Goal: Transaction & Acquisition: Subscribe to service/newsletter

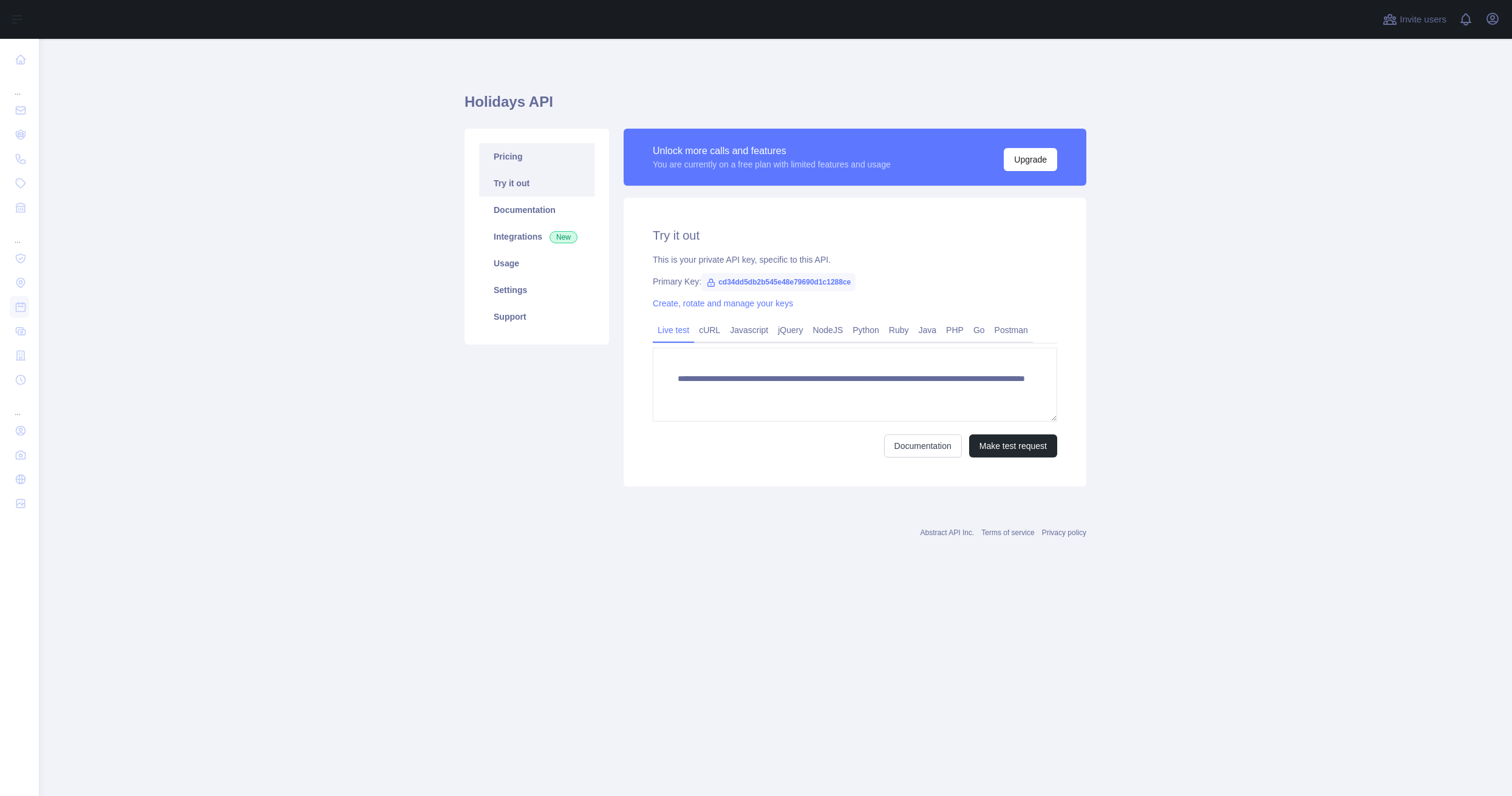
click at [511, 153] on link "Pricing" at bounding box center [537, 156] width 116 height 27
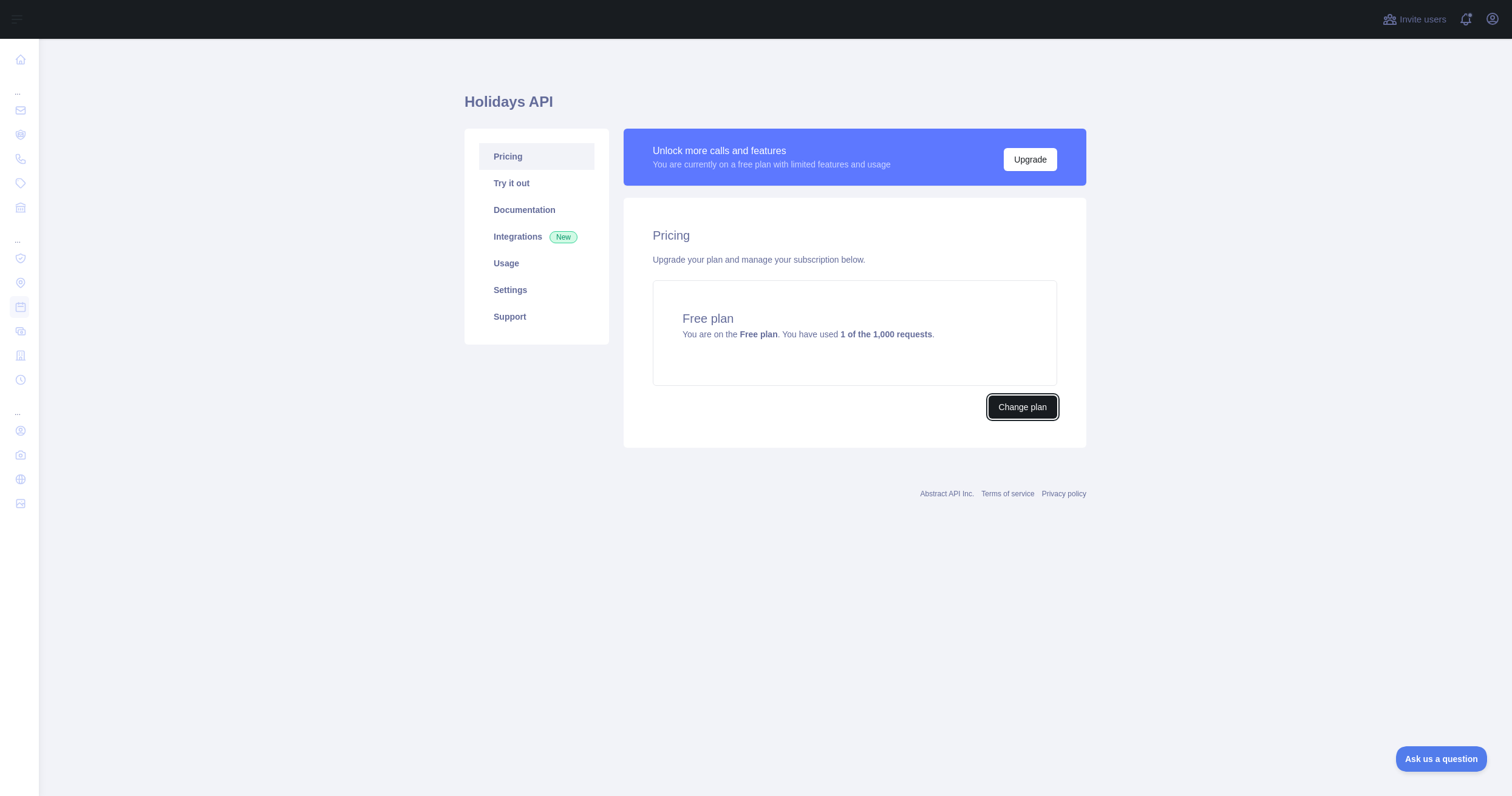
click at [1022, 403] on button "Change plan" at bounding box center [1022, 407] width 68 height 23
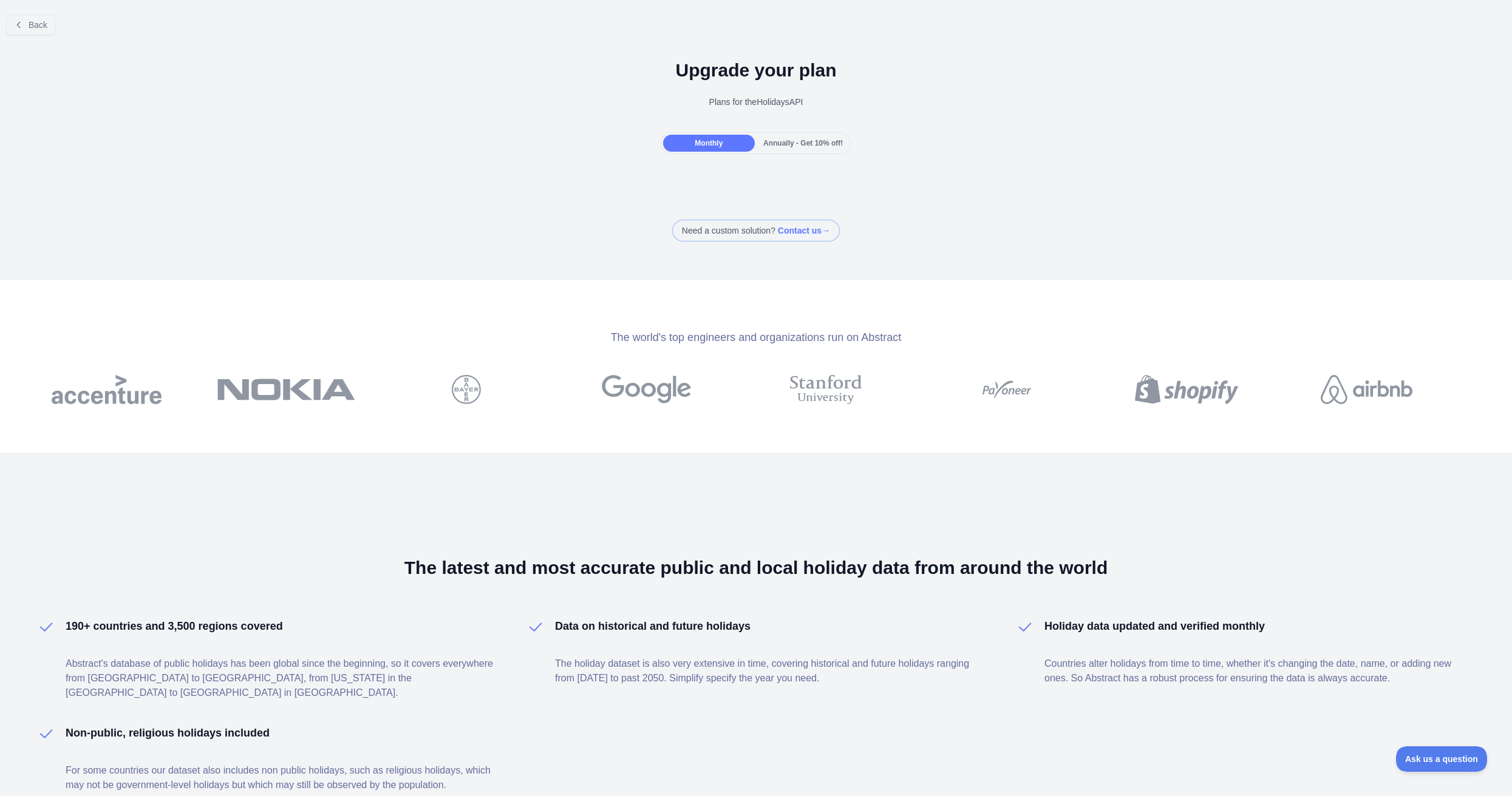
click at [813, 142] on span "Annually - Get 10% off!" at bounding box center [803, 144] width 79 height 9
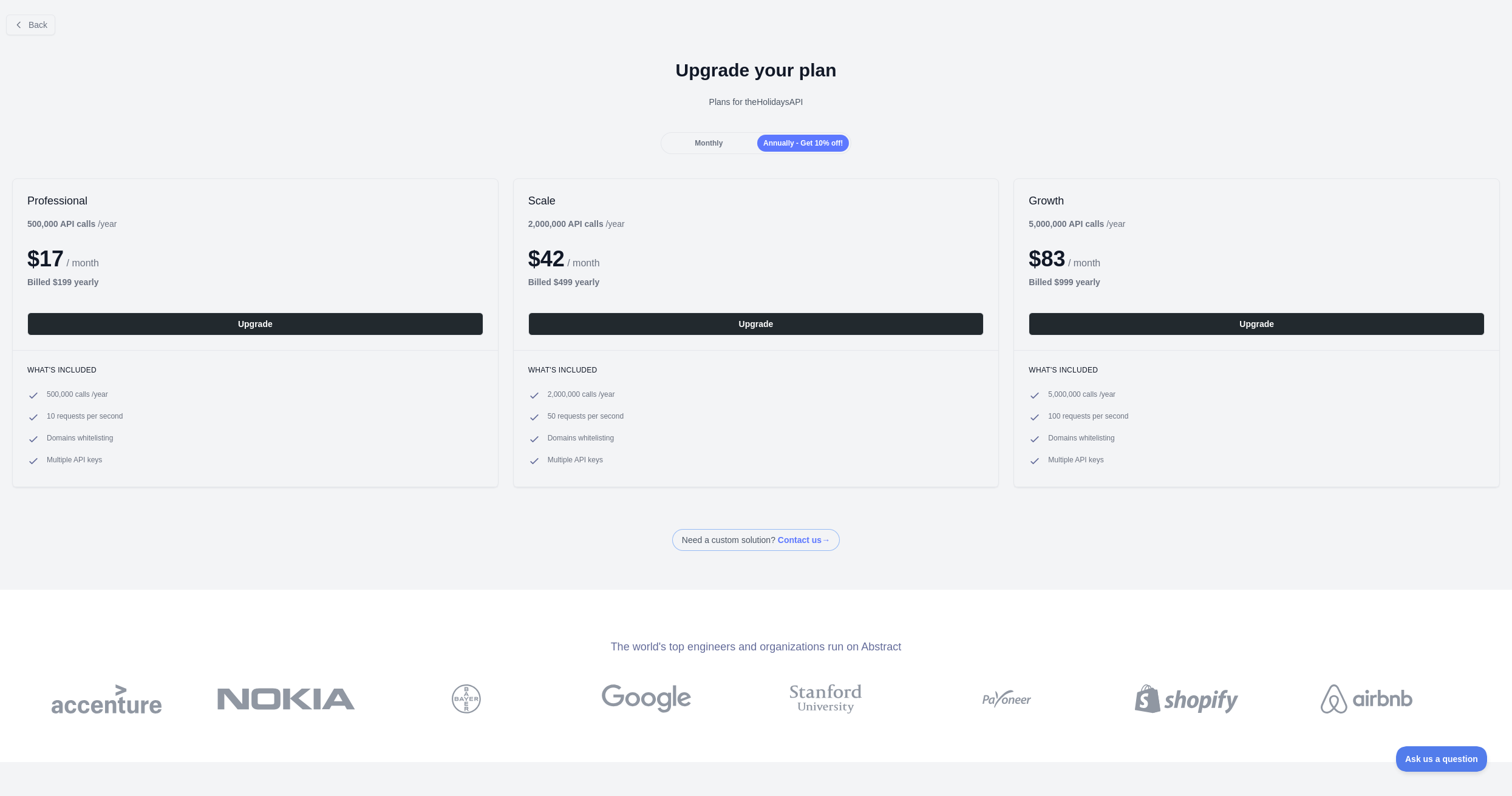
click at [713, 137] on div "Monthly" at bounding box center [709, 144] width 92 height 17
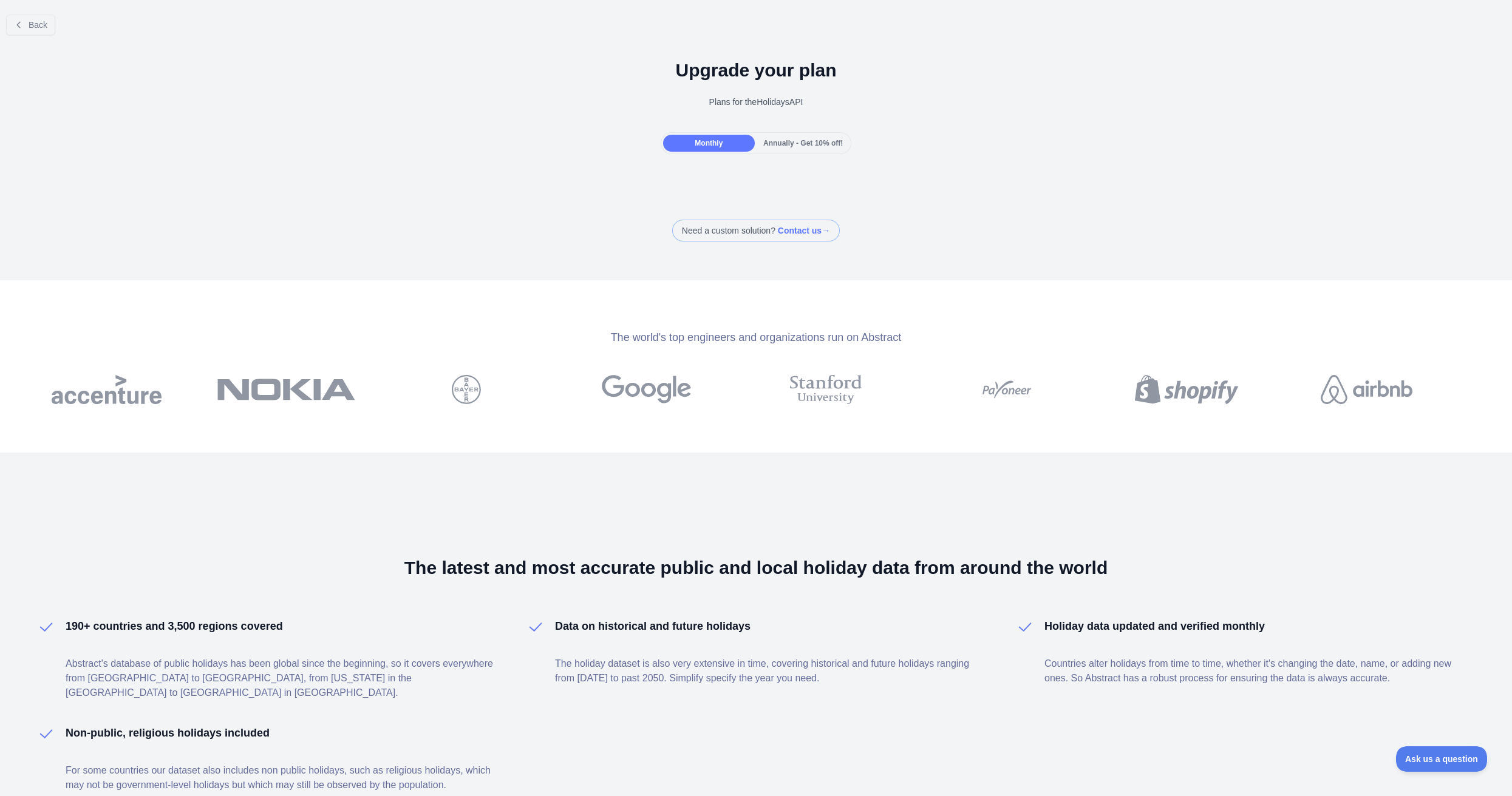
click at [785, 139] on span "Annually - Get 10% off!" at bounding box center [803, 144] width 79 height 9
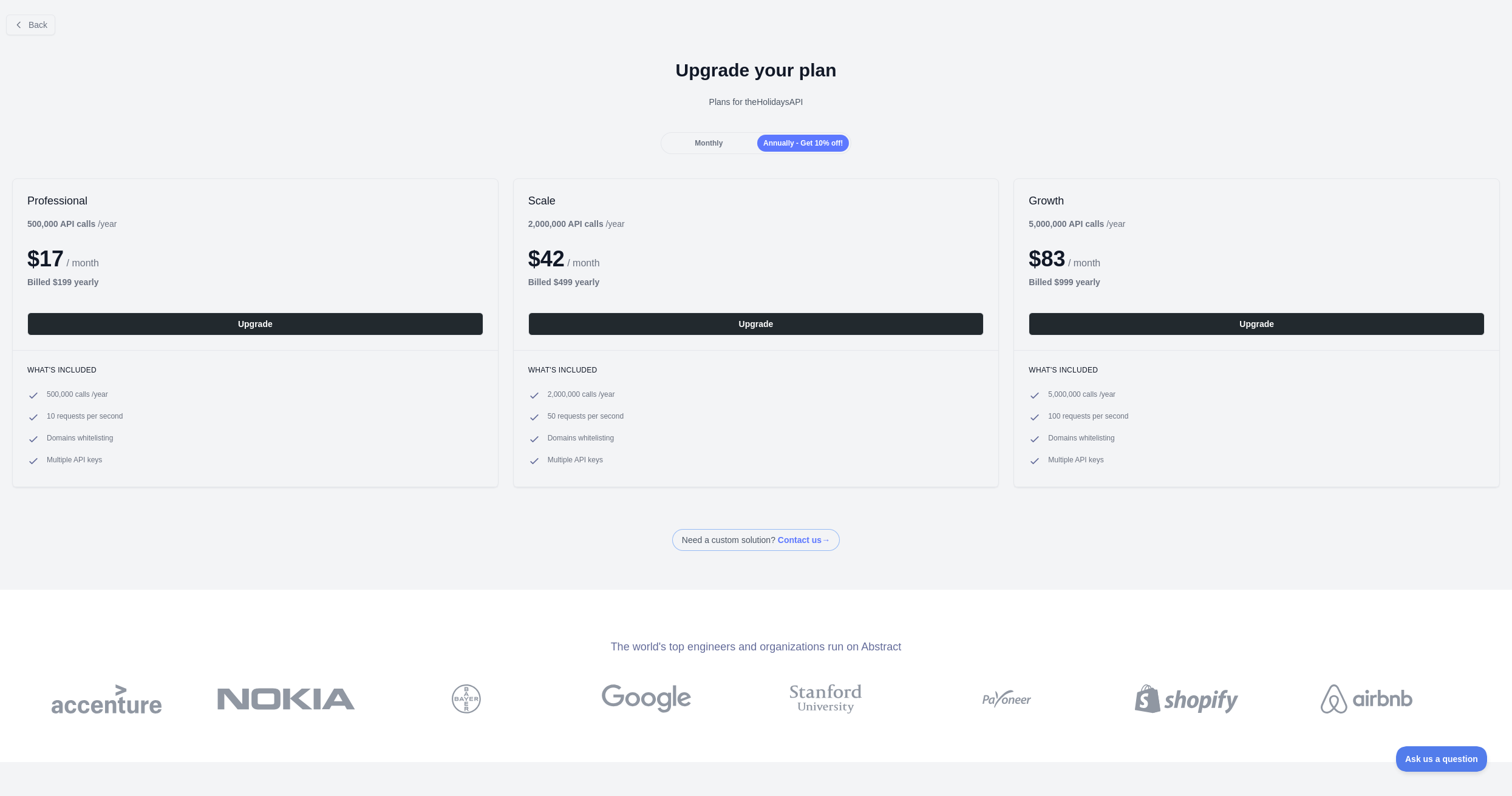
click at [708, 141] on span "Monthly" at bounding box center [709, 144] width 28 height 9
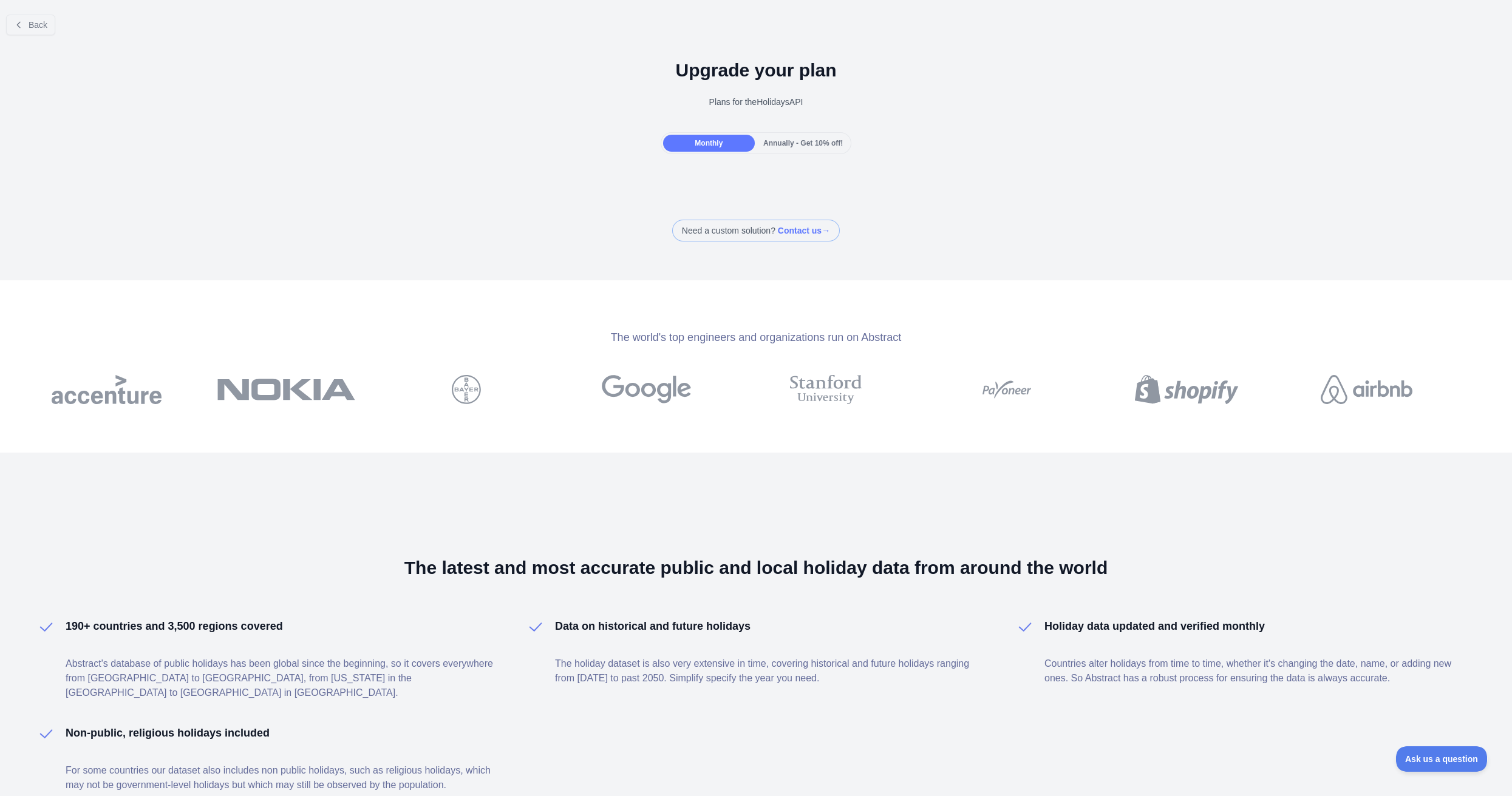
click at [804, 133] on div "Monthly Annually - Get 10% off!" at bounding box center [756, 144] width 191 height 22
click at [801, 137] on div "Annually - Get 10% off!" at bounding box center [803, 144] width 92 height 17
